Goal: Information Seeking & Learning: Learn about a topic

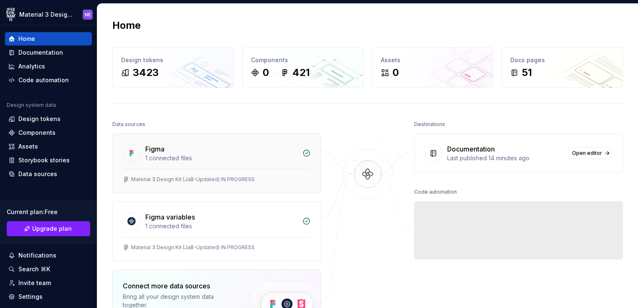
click at [203, 148] on div "Figma" at bounding box center [221, 149] width 152 height 10
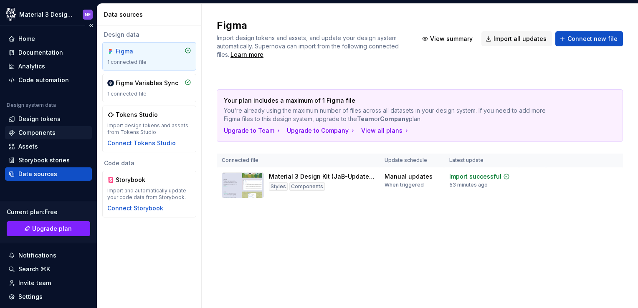
click at [53, 131] on div "Components" at bounding box center [36, 133] width 37 height 8
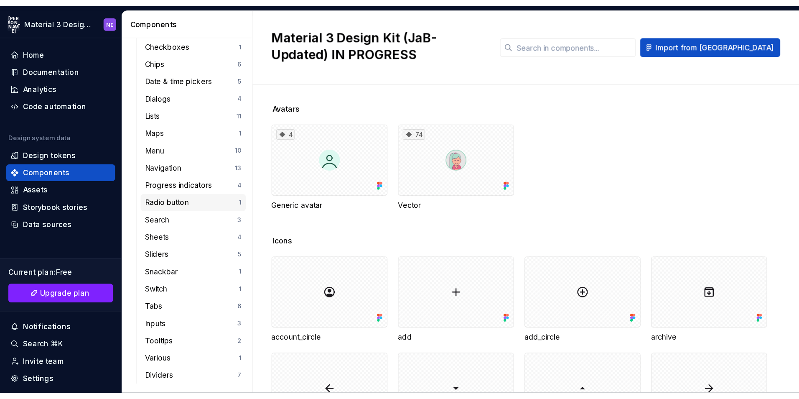
scroll to position [259, 0]
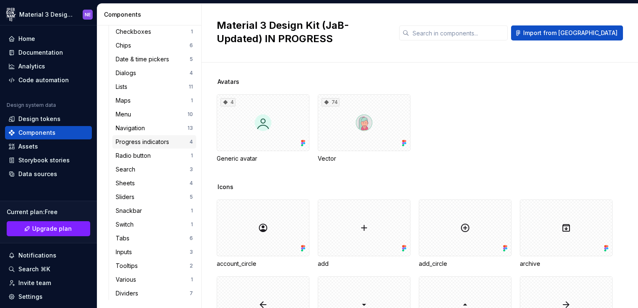
click at [162, 141] on div "Progress indicators" at bounding box center [144, 142] width 57 height 8
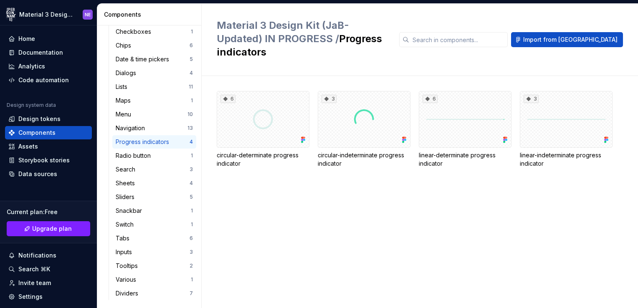
drag, startPoint x: 393, startPoint y: 201, endPoint x: 356, endPoint y: 202, distance: 36.8
click at [550, 94] on div "3" at bounding box center [566, 119] width 93 height 57
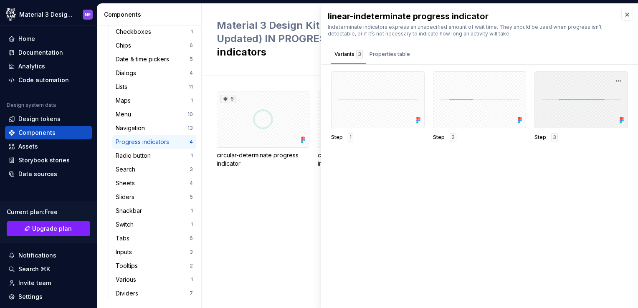
click at [587, 106] on div at bounding box center [582, 99] width 94 height 57
drag, startPoint x: 587, startPoint y: 106, endPoint x: 548, endPoint y: 168, distance: 73.4
click at [549, 168] on div "linear-indeterminate progress indicator Indeterminate indicators express an uns…" at bounding box center [479, 156] width 317 height 305
click at [626, 16] on button "button" at bounding box center [628, 15] width 12 height 12
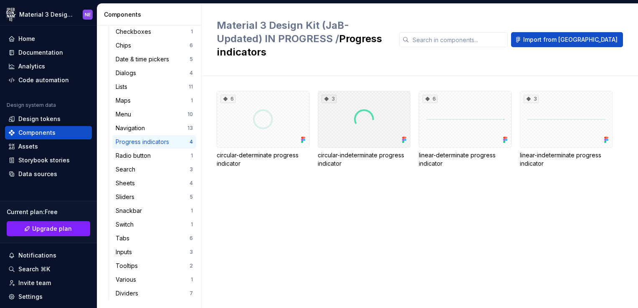
click at [400, 115] on div "3" at bounding box center [364, 119] width 93 height 57
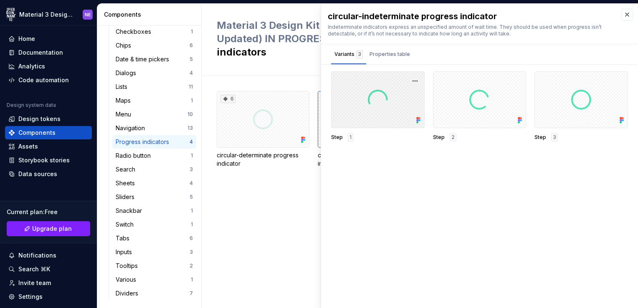
click at [402, 100] on div at bounding box center [378, 99] width 94 height 57
click at [402, 58] on div "Properties table" at bounding box center [390, 54] width 41 height 8
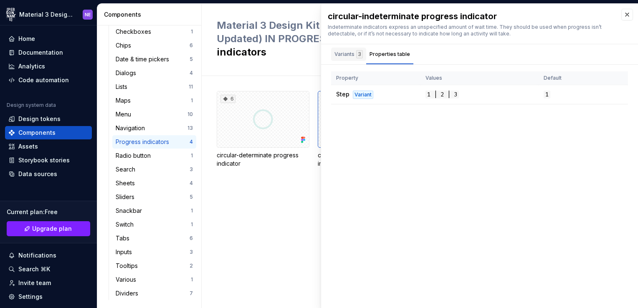
click at [352, 54] on div "Variants 3" at bounding box center [349, 54] width 28 height 8
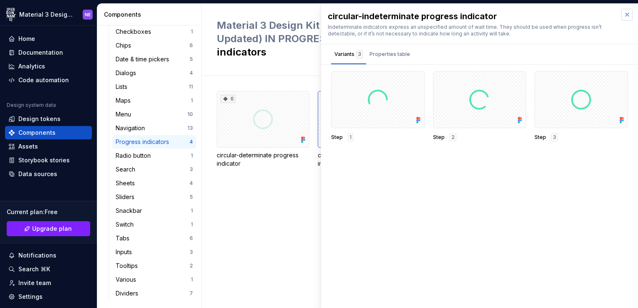
click at [631, 14] on button "button" at bounding box center [628, 15] width 12 height 12
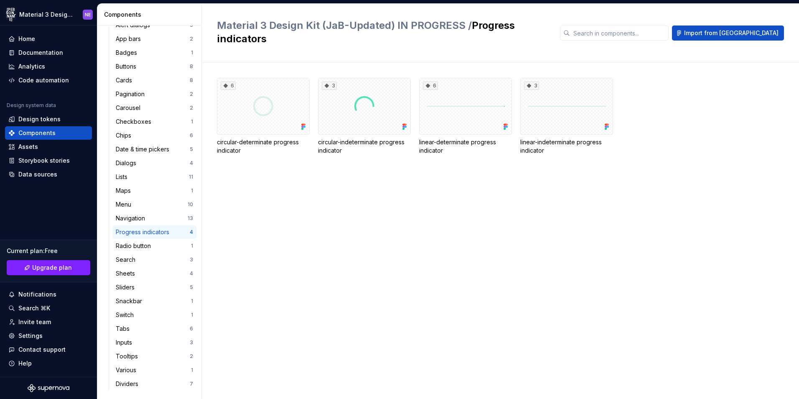
scroll to position [169, 0]
